Goal: Task Accomplishment & Management: Manage account settings

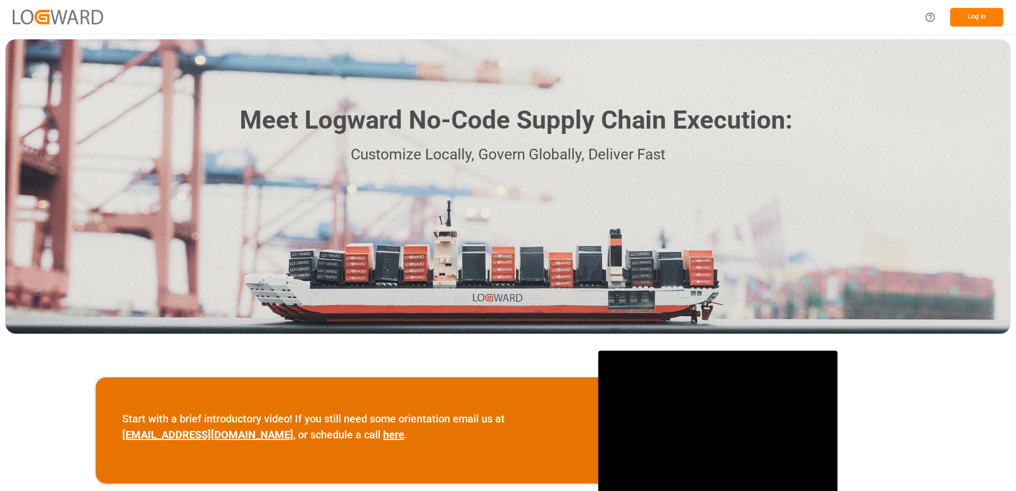
click at [976, 20] on button "Log In" at bounding box center [976, 17] width 53 height 19
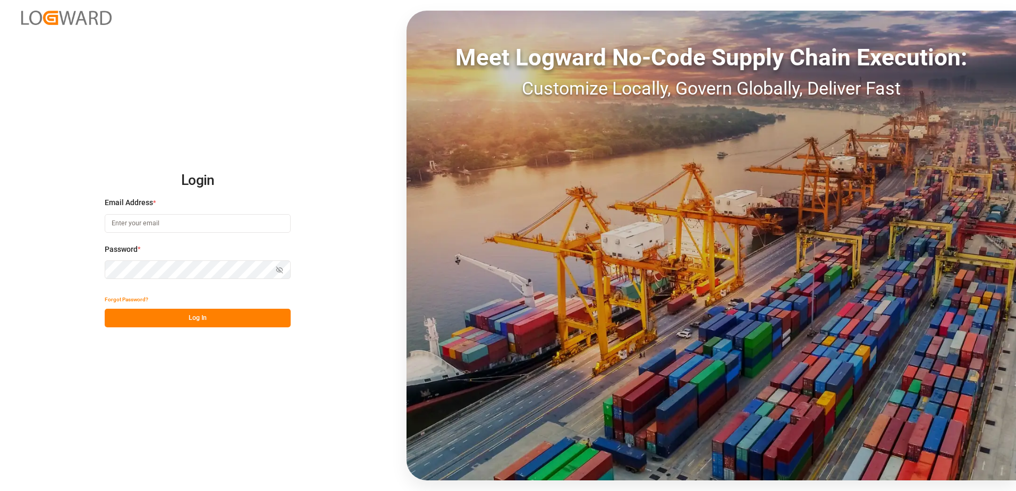
click at [180, 224] on input at bounding box center [198, 223] width 186 height 19
type input "[PERSON_NAME][EMAIL_ADDRESS][DOMAIN_NAME]"
click at [278, 268] on icon "button" at bounding box center [280, 270] width 6 height 6
click at [217, 314] on button "Log In" at bounding box center [198, 318] width 186 height 19
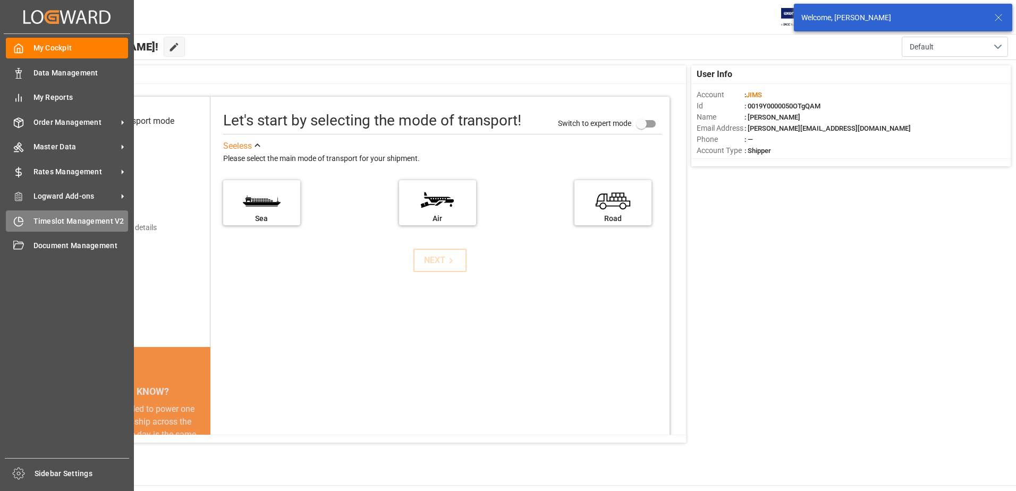
click at [20, 217] on icon at bounding box center [21, 219] width 4 height 4
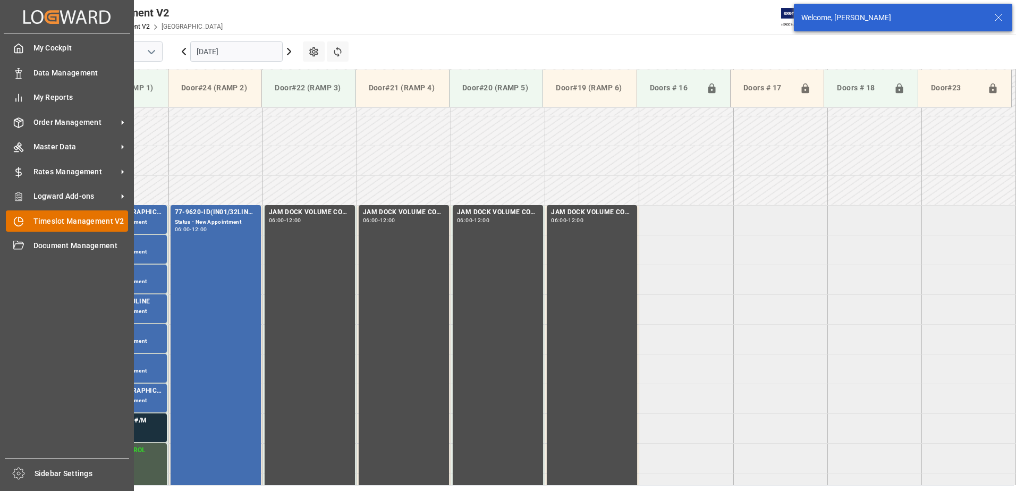
scroll to position [291, 0]
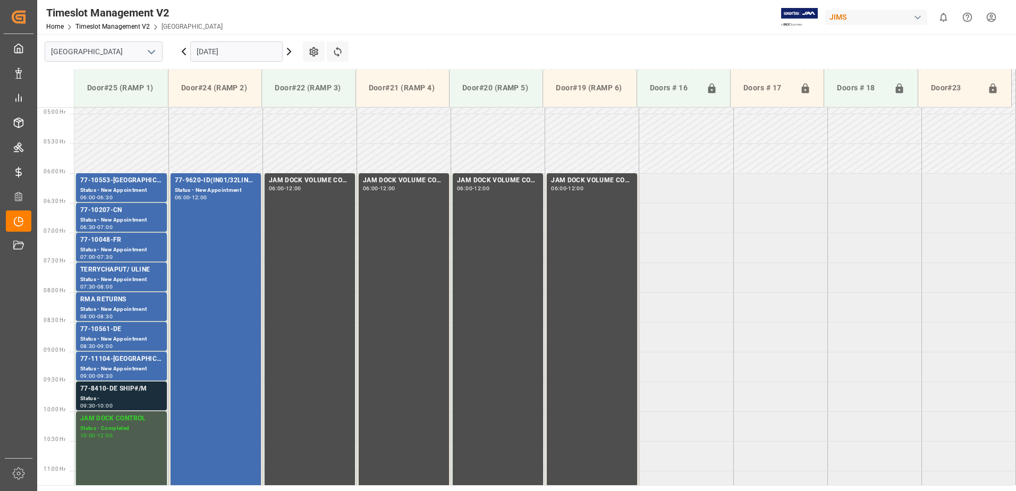
click at [135, 393] on div "77-8410-DE SHIP#/M" at bounding box center [121, 389] width 82 height 11
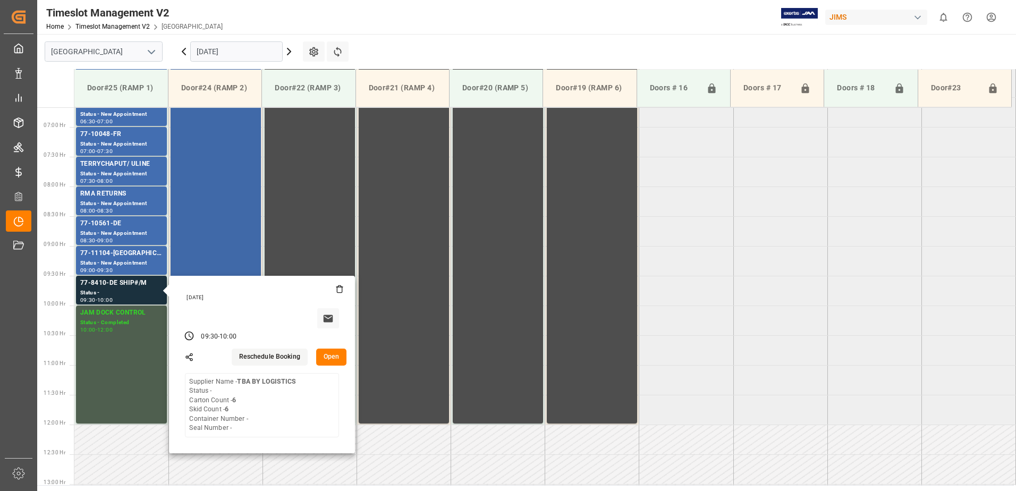
scroll to position [397, 0]
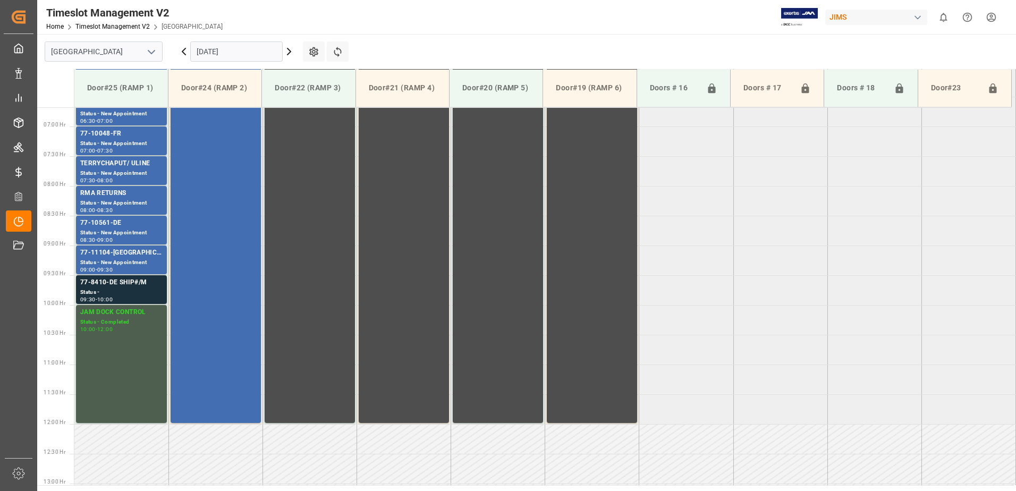
click at [129, 259] on div "Status - New Appointment" at bounding box center [121, 262] width 82 height 9
click at [141, 223] on div "77-10561-DE" at bounding box center [121, 223] width 82 height 11
click at [141, 199] on div "Status - New Appointment" at bounding box center [121, 203] width 82 height 9
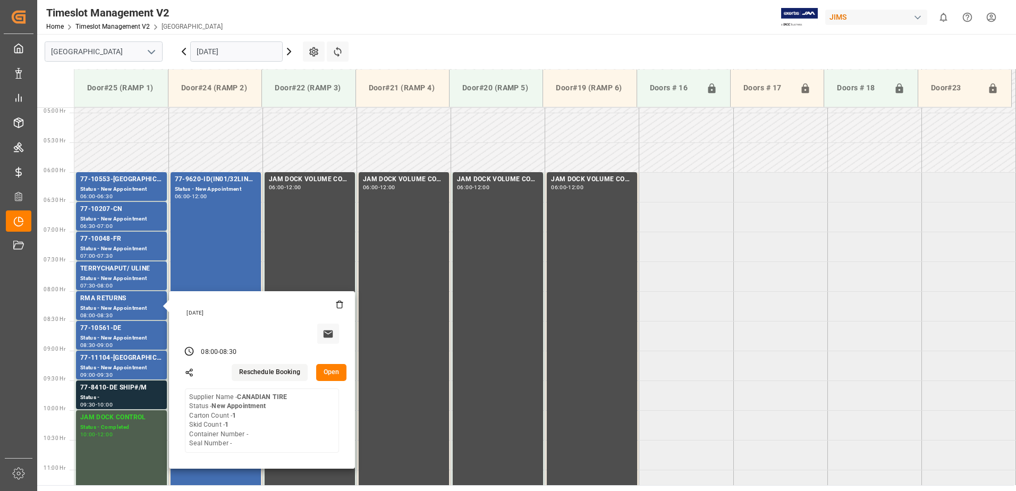
scroll to position [291, 0]
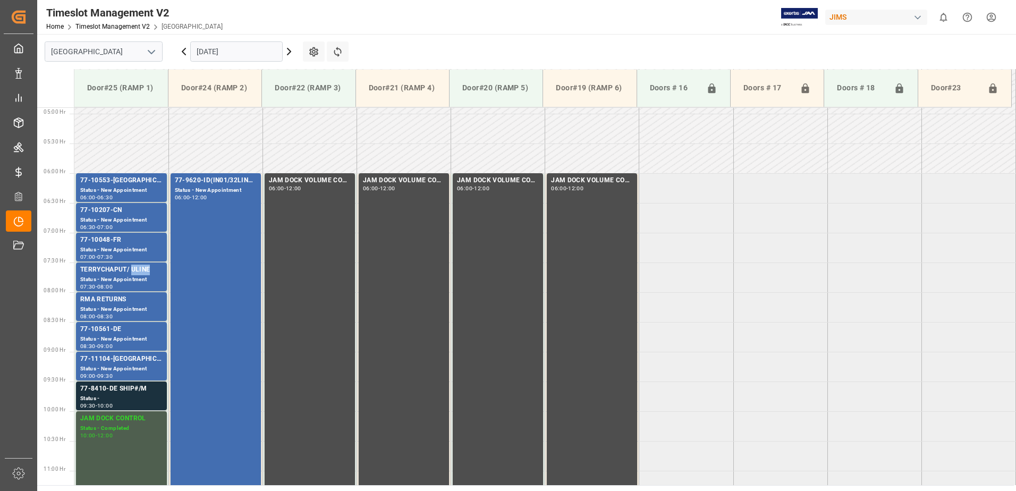
click at [131, 273] on div "TERRYCHAPUT/ ULINE" at bounding box center [121, 270] width 82 height 11
click at [133, 247] on div "Status - New Appointment" at bounding box center [121, 249] width 82 height 9
click at [138, 219] on div "Status - New Appointment" at bounding box center [121, 220] width 82 height 9
click at [142, 187] on div "Status - New Appointment" at bounding box center [121, 190] width 82 height 9
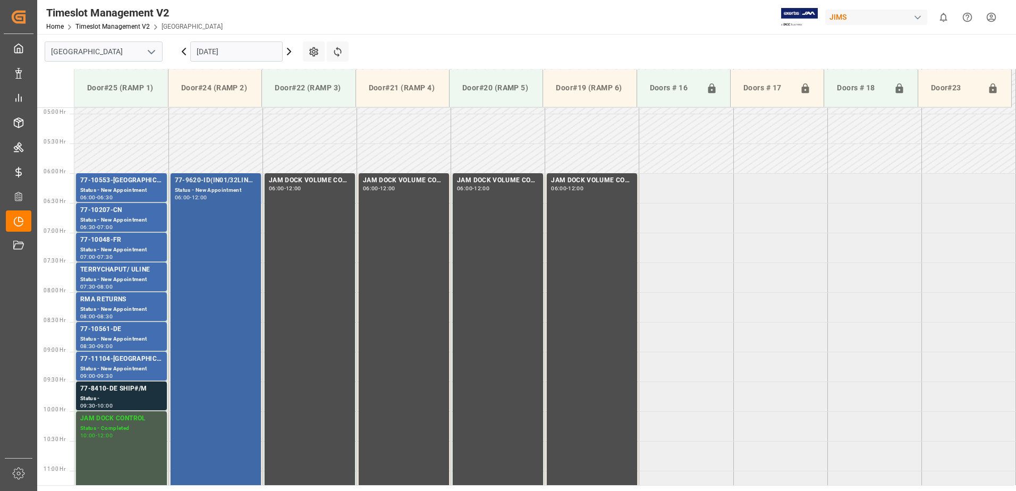
click at [230, 387] on div "77-9620-ID(IN01/32LINES) Status - New Appointment 06:00 - 12:00" at bounding box center [216, 351] width 82 height 352
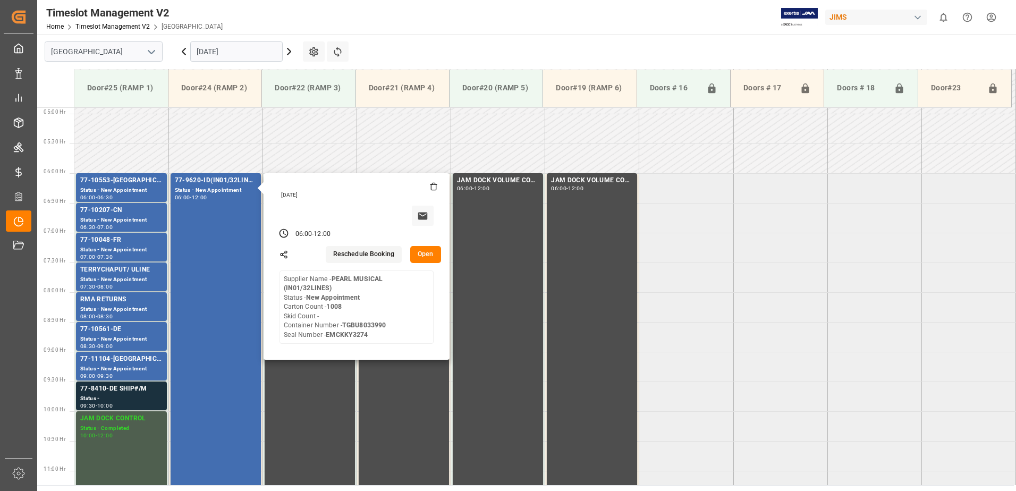
click at [248, 49] on input "[DATE]" at bounding box center [236, 51] width 92 height 20
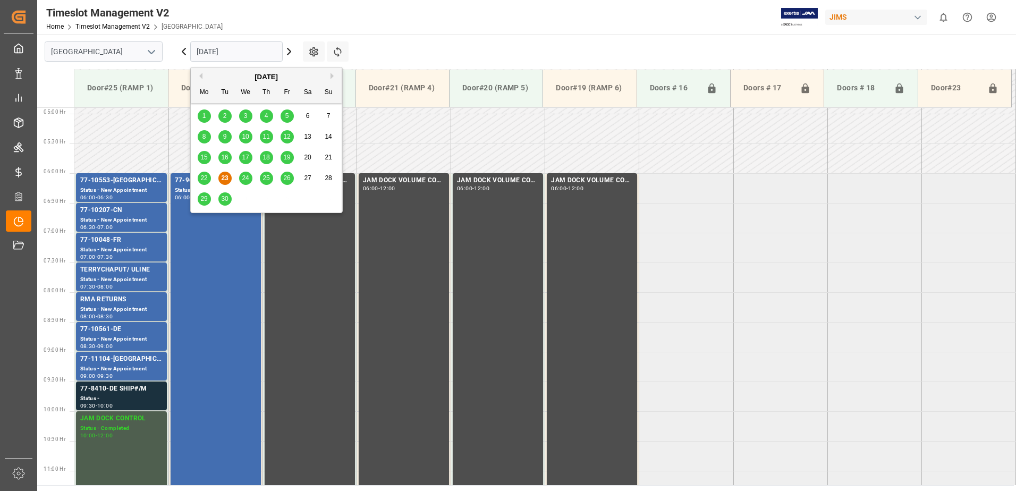
click at [245, 179] on span "24" at bounding box center [245, 177] width 7 height 7
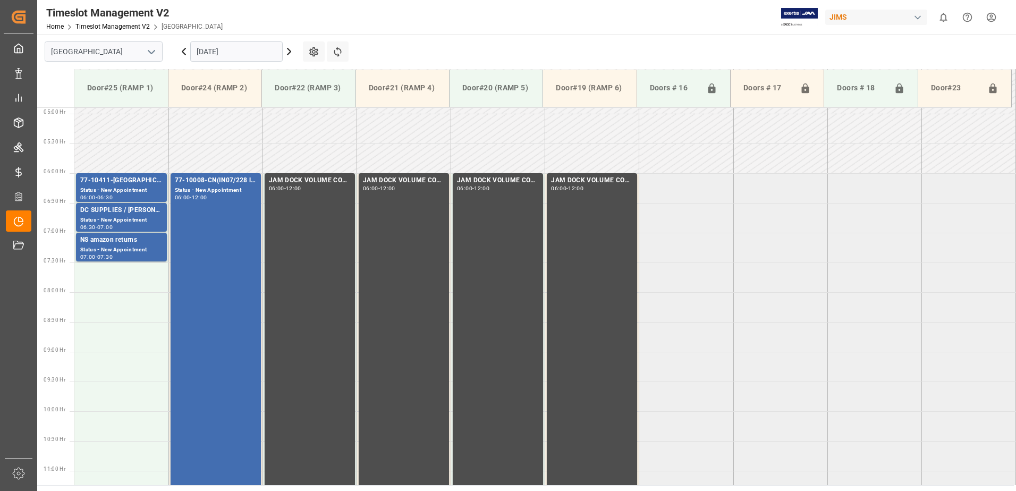
click at [251, 47] on input "[DATE]" at bounding box center [236, 51] width 92 height 20
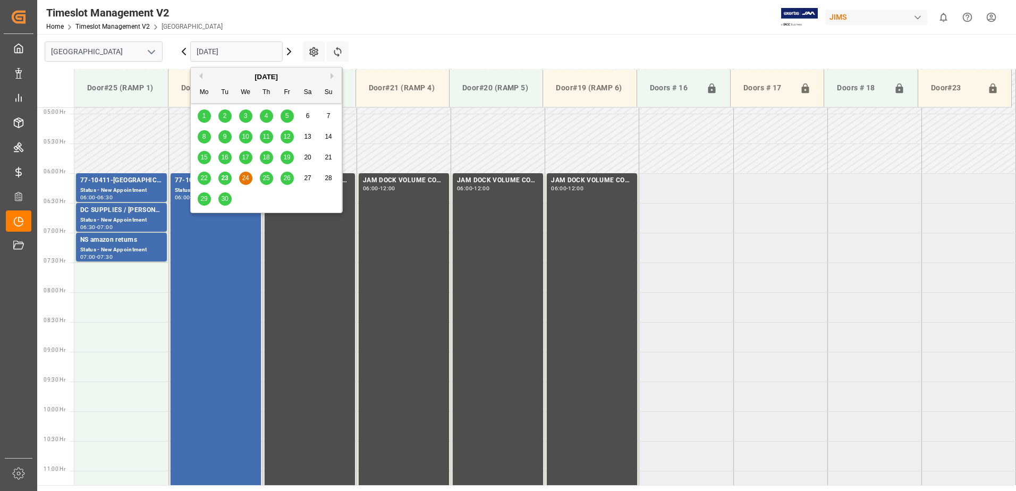
click at [222, 179] on span "23" at bounding box center [224, 177] width 7 height 7
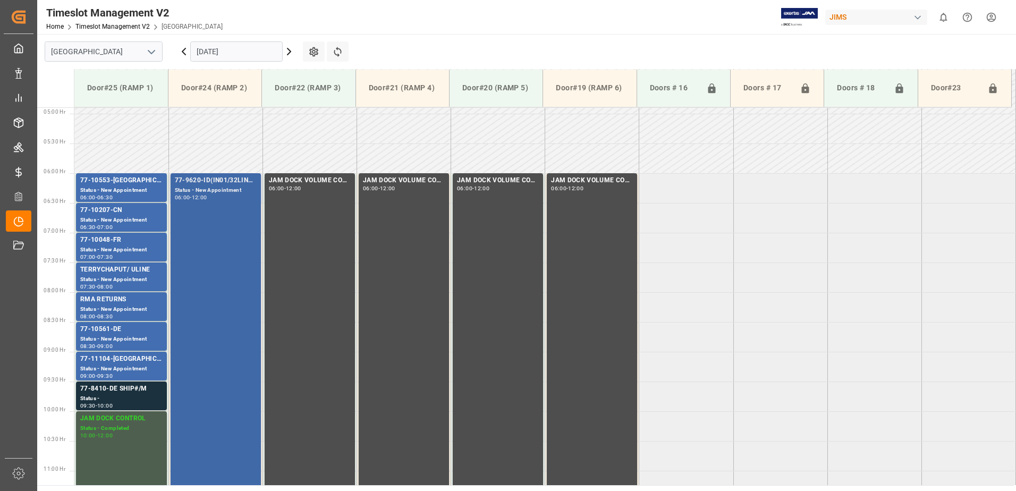
click at [216, 227] on div "77-9620-ID(IN01/32LINES) Status - New Appointment 06:00 - 12:00" at bounding box center [216, 351] width 82 height 352
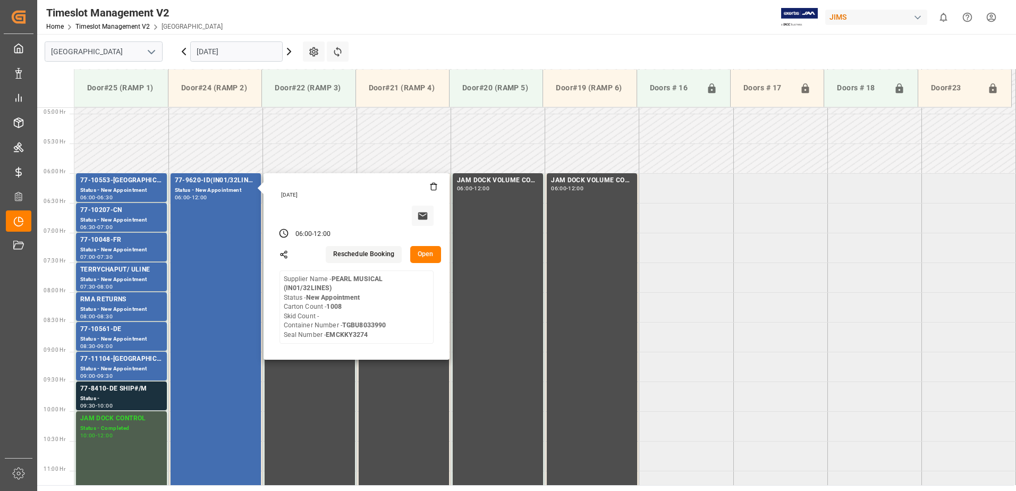
click at [433, 255] on button "Open" at bounding box center [425, 254] width 31 height 17
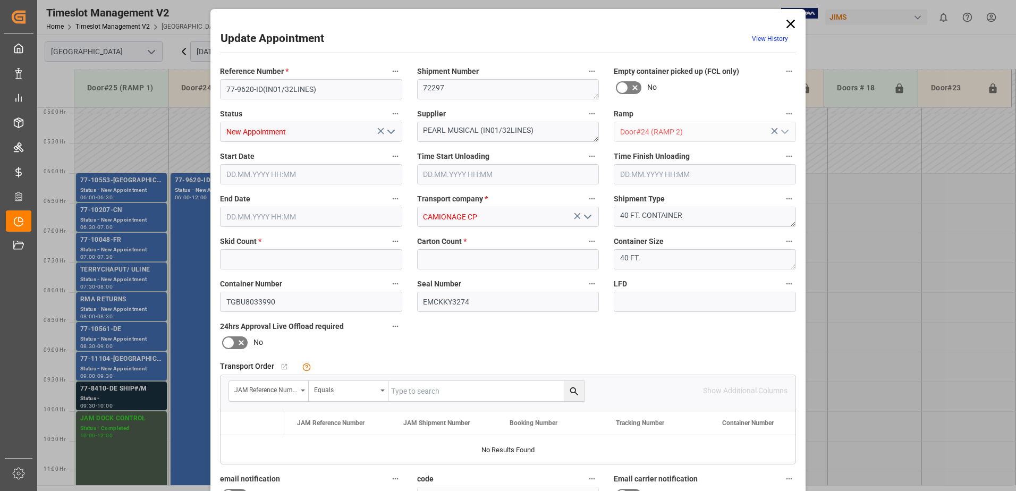
type input "0"
type input "1008"
type input "[DATE] 06:00"
type input "[DATE] 12:00"
type input "[DATE] 20:04"
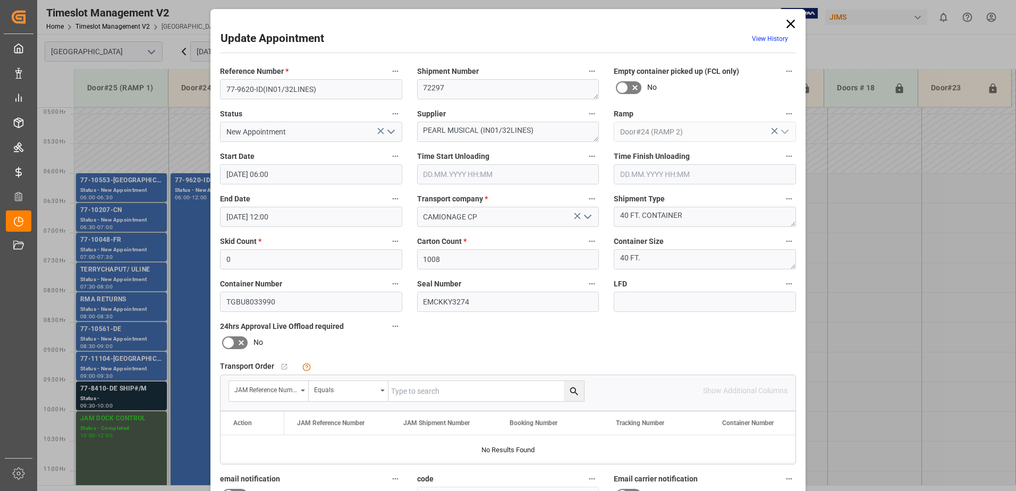
click at [394, 129] on icon "open menu" at bounding box center [391, 131] width 13 height 13
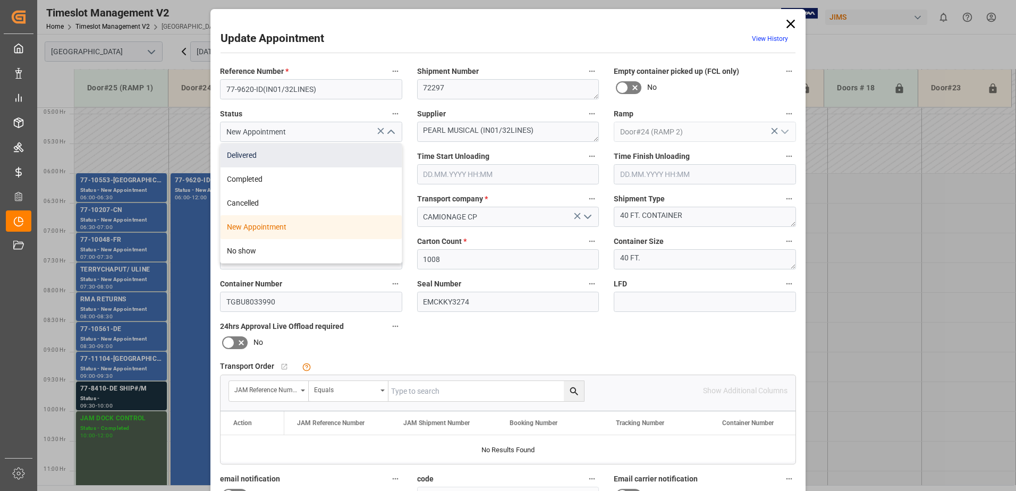
click at [259, 153] on div "Delivered" at bounding box center [311, 155] width 181 height 24
type input "Delivered"
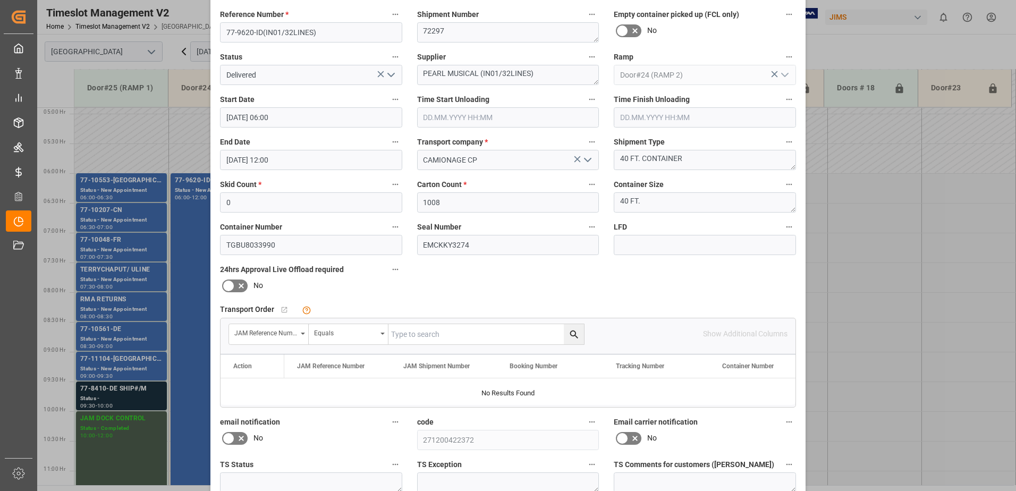
scroll to position [155, 0]
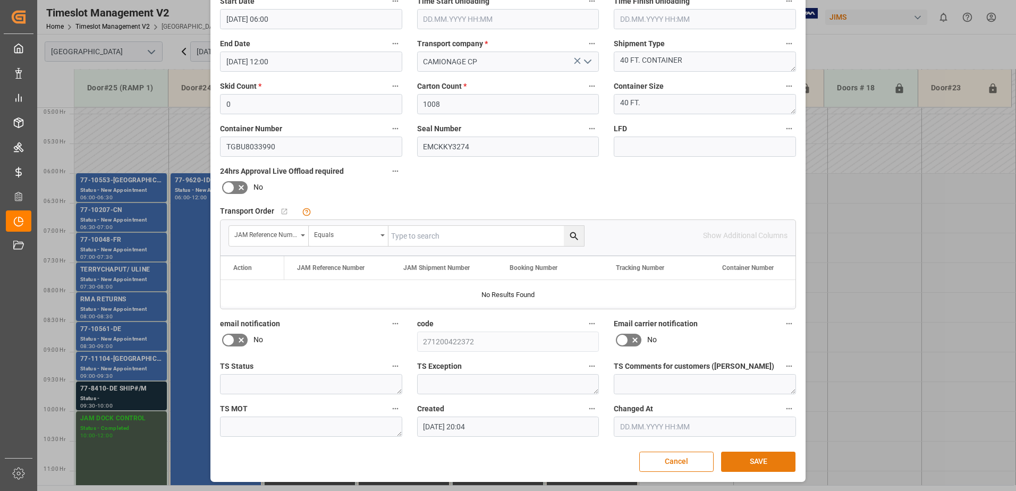
drag, startPoint x: 757, startPoint y: 462, endPoint x: 754, endPoint y: 455, distance: 7.1
click at [757, 461] on button "SAVE" at bounding box center [758, 462] width 74 height 20
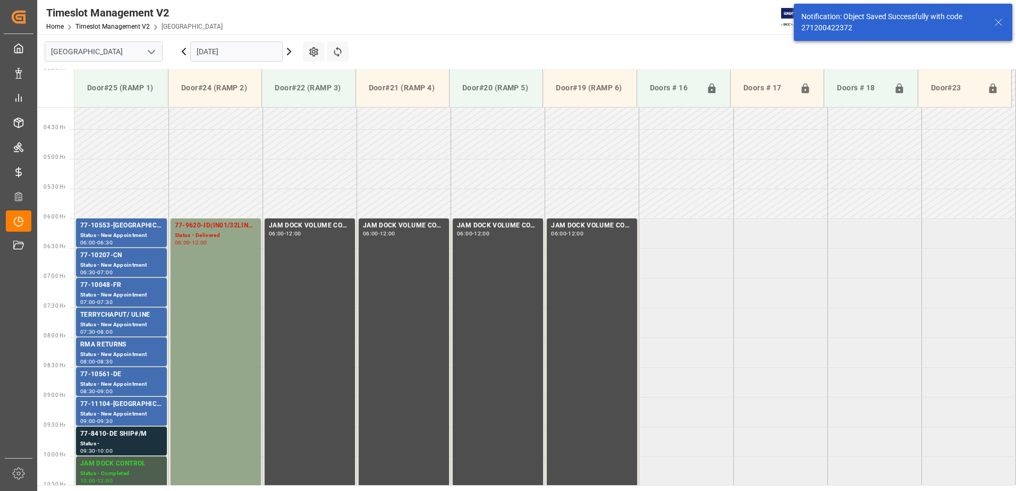
scroll to position [291, 0]
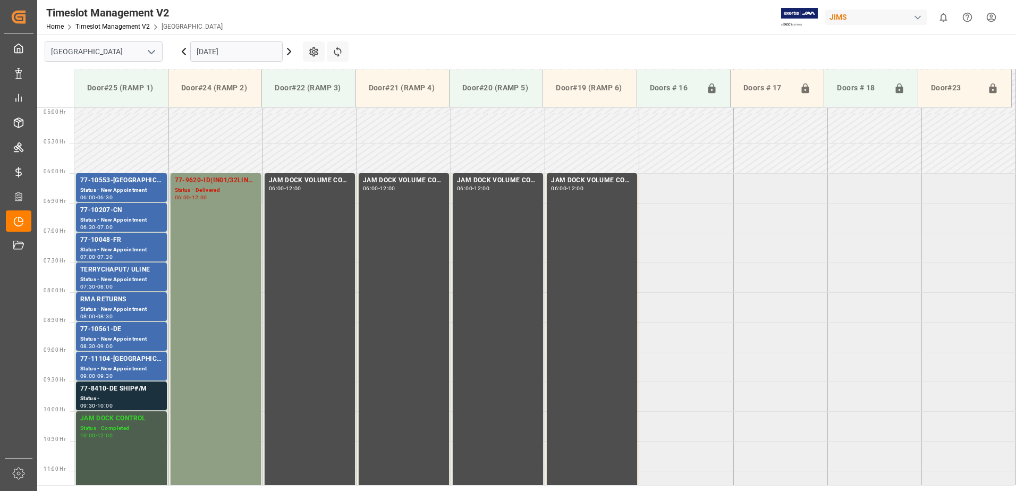
click at [207, 291] on div "77-9620-ID(IN01/32LINES) Status - Delivered 06:00 - 12:00" at bounding box center [216, 351] width 82 height 352
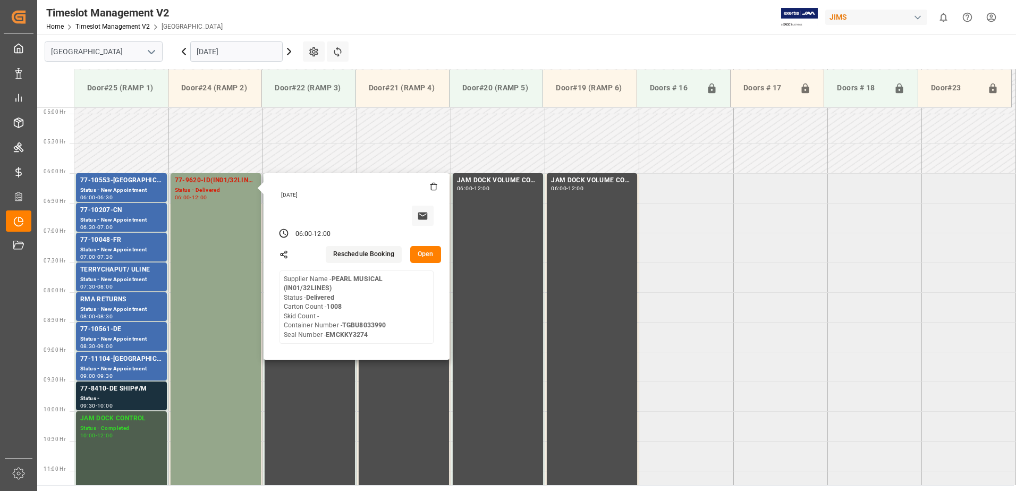
click at [432, 253] on button "Open" at bounding box center [425, 254] width 31 height 17
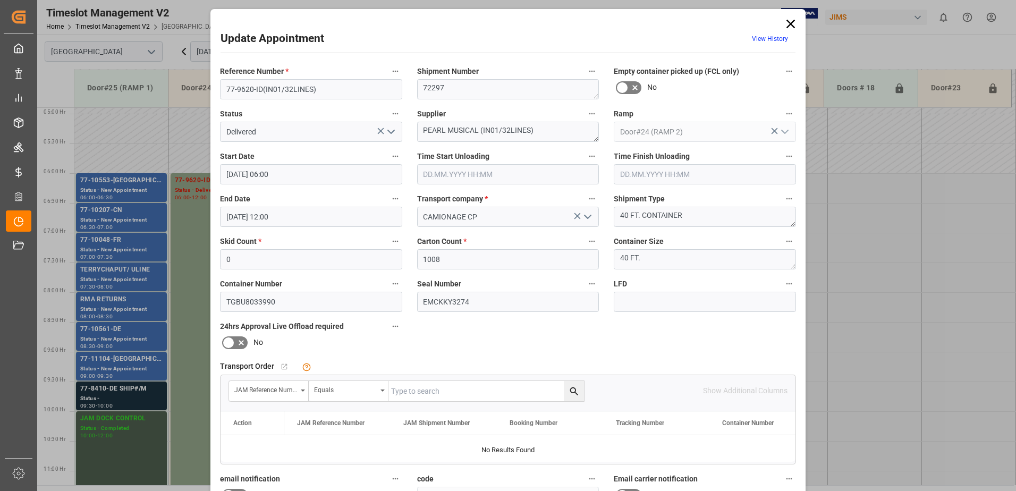
click at [391, 132] on polyline "open menu" at bounding box center [391, 131] width 6 height 3
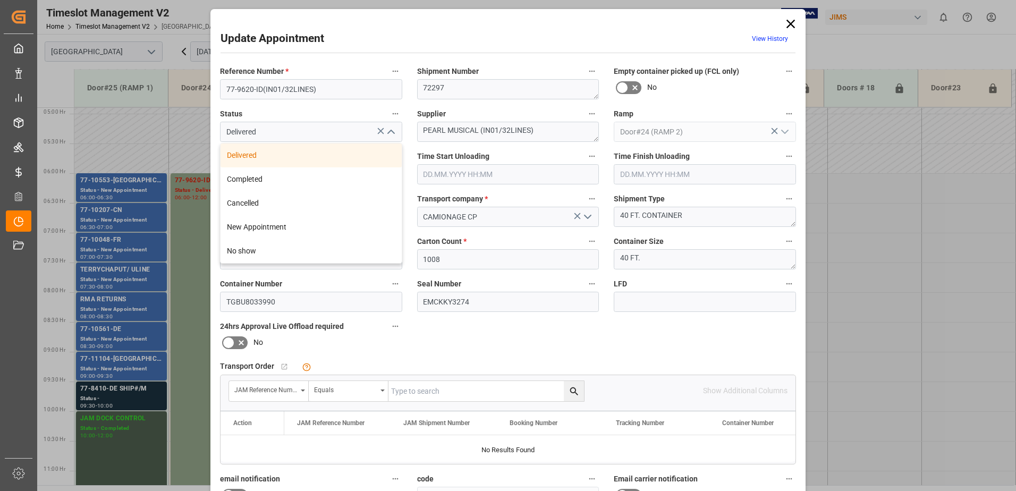
click at [791, 23] on icon at bounding box center [790, 23] width 15 height 15
